Goal: Find specific page/section: Find specific page/section

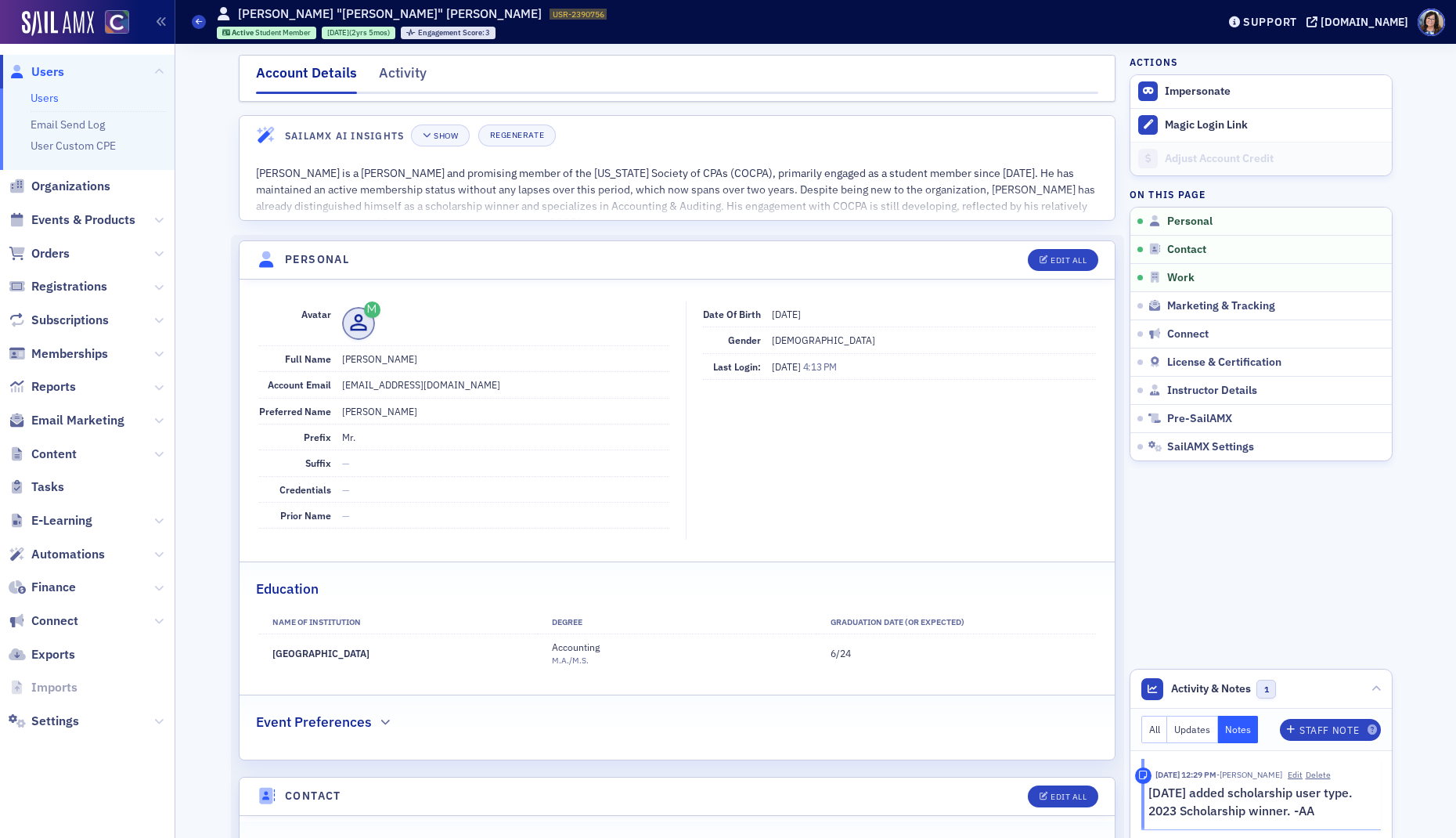
scroll to position [328, 0]
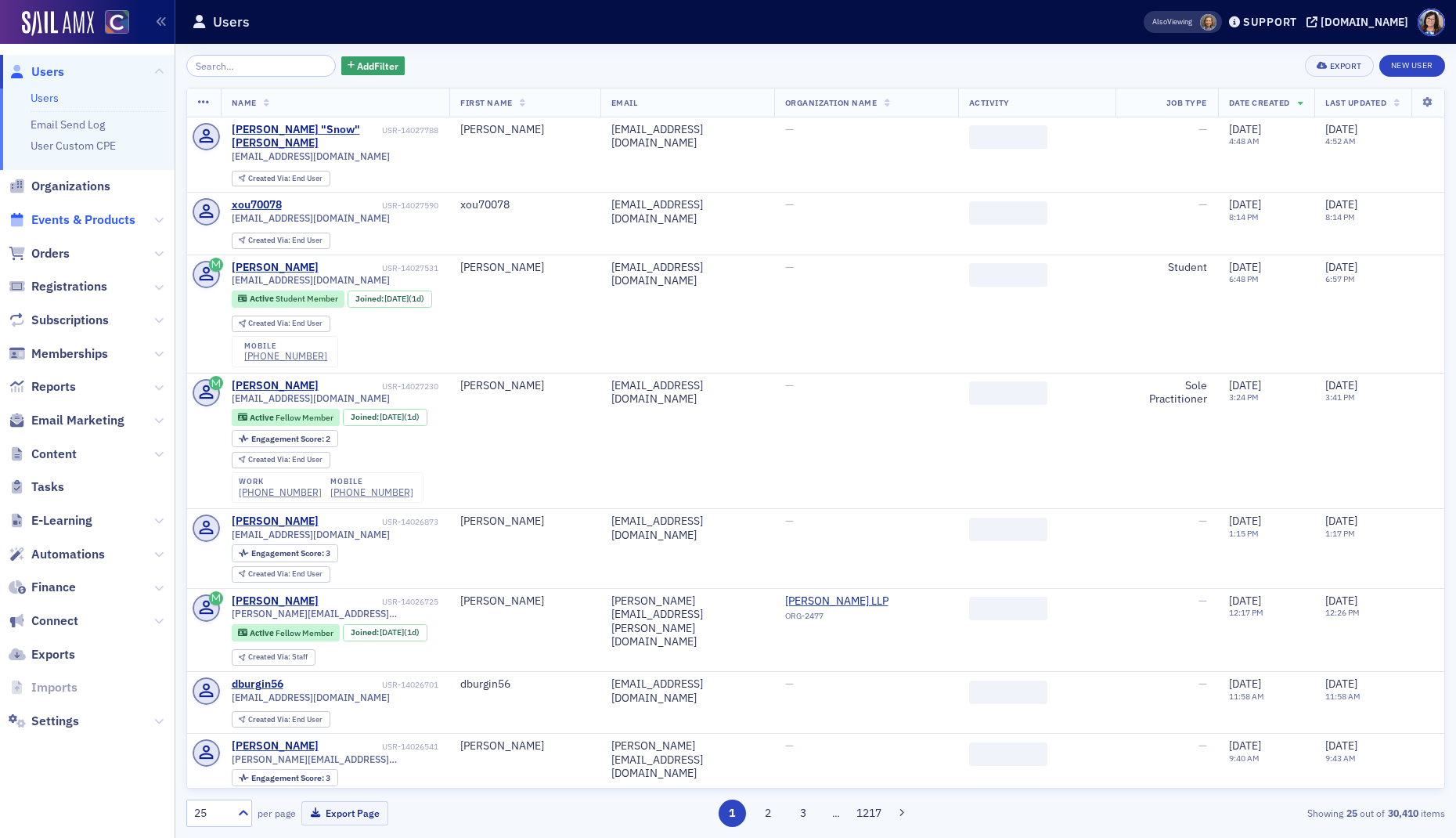
drag, startPoint x: 109, startPoint y: 218, endPoint x: 156, endPoint y: 162, distance: 73.1
click at [109, 218] on span "Events & Products" at bounding box center [83, 220] width 104 height 17
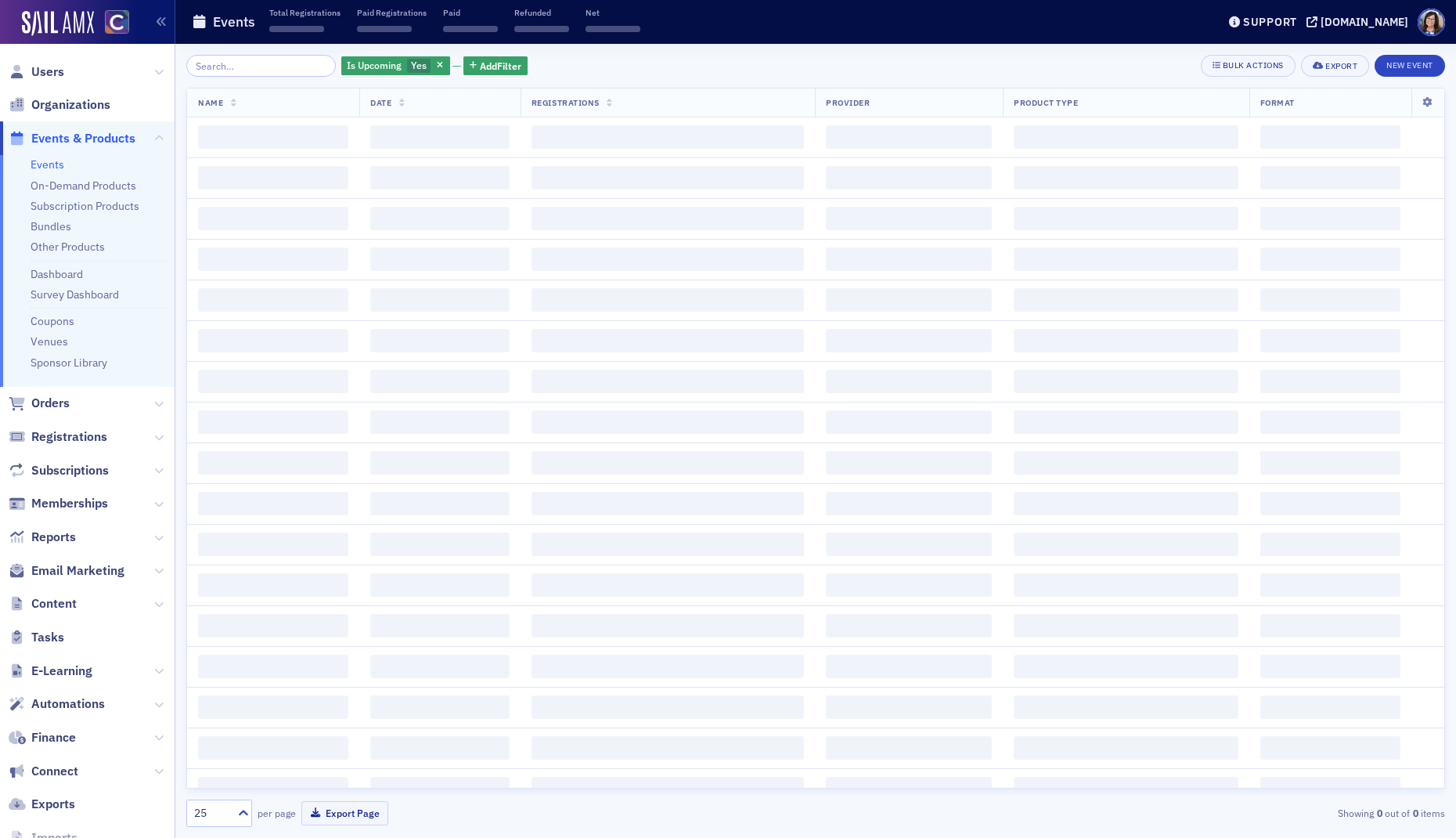
click at [248, 68] on input "search" at bounding box center [260, 66] width 149 height 22
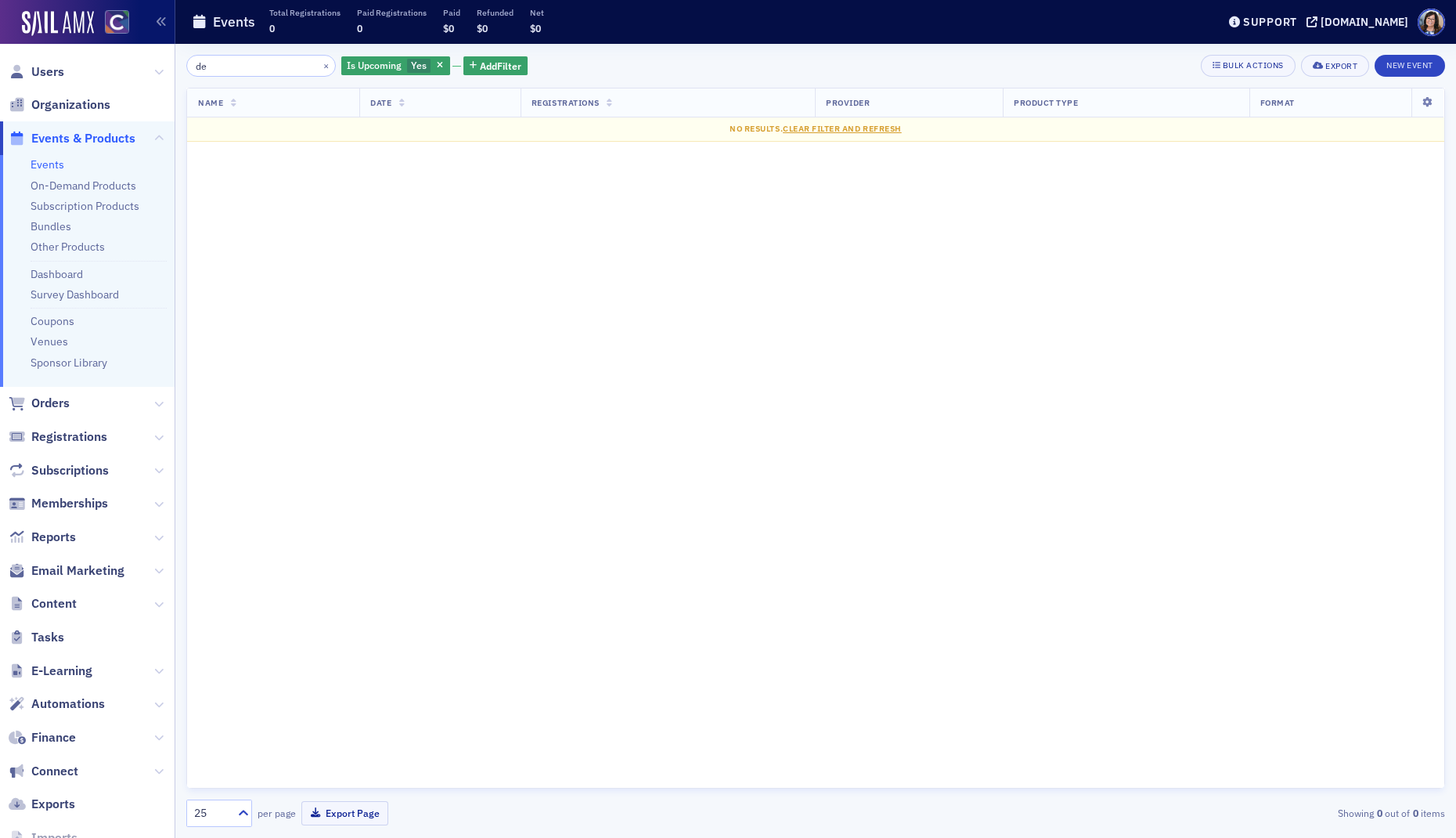
type input "d"
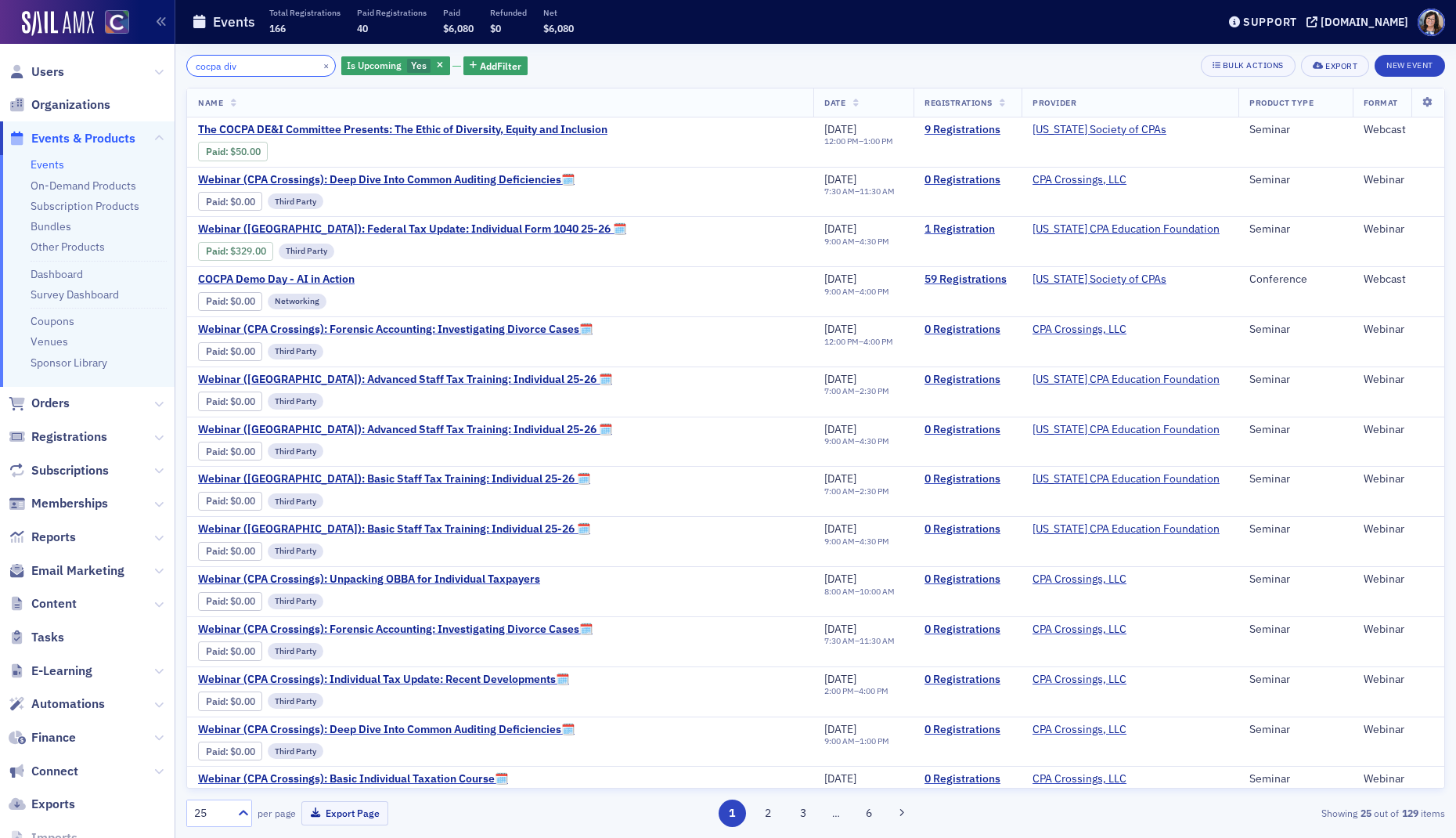
drag, startPoint x: 204, startPoint y: 65, endPoint x: 148, endPoint y: 66, distance: 56.0
click at [148, 66] on div "Users Organizations Events & Products Events On-Demand Products Subscription Pr…" at bounding box center [728, 419] width 1456 height 838
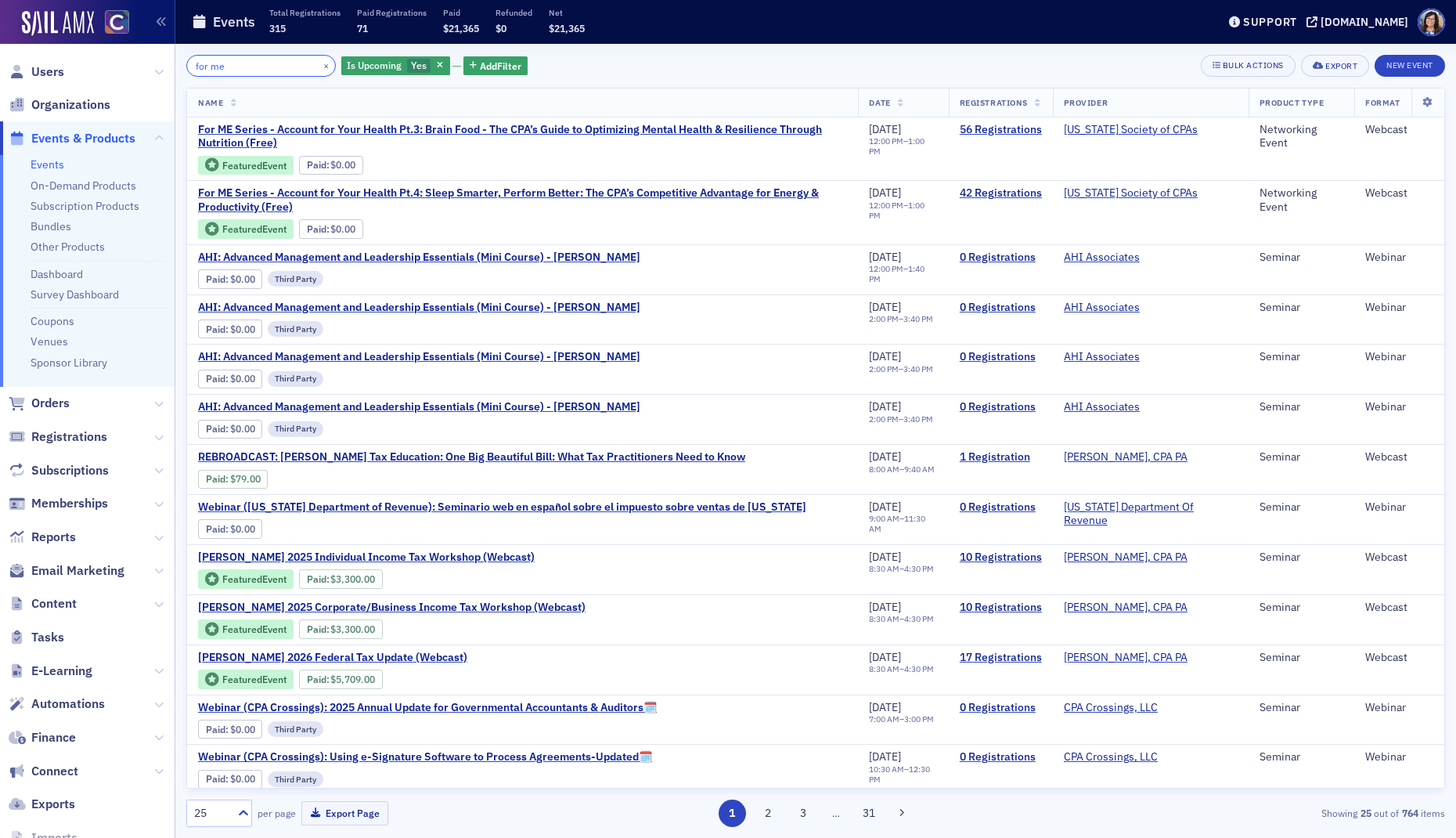
type input "for me"
